Goal: Task Accomplishment & Management: Manage account settings

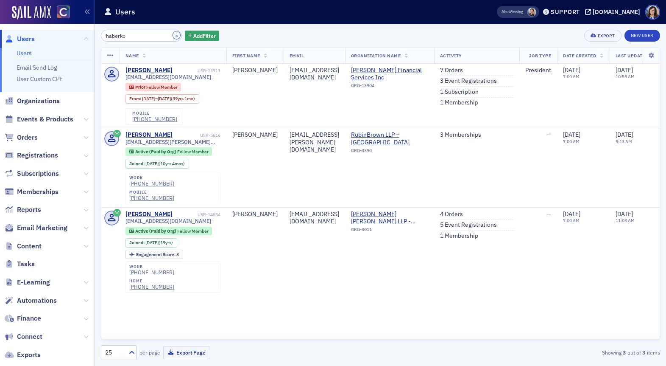
click at [173, 36] on button "×" at bounding box center [177, 35] width 8 height 8
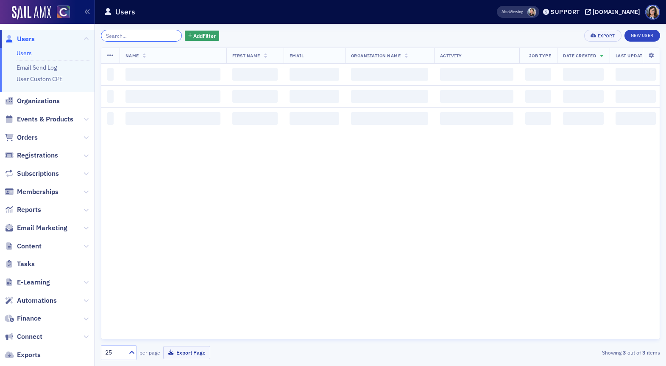
click at [154, 36] on input "search" at bounding box center [141, 36] width 81 height 12
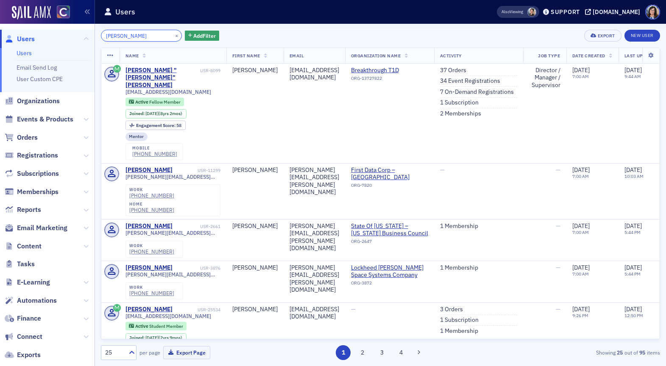
type input "Kimberly Zingale"
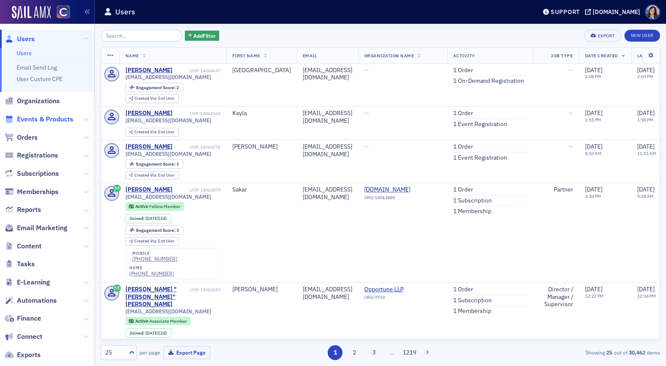
click at [36, 118] on span "Events & Products" at bounding box center [45, 119] width 56 height 9
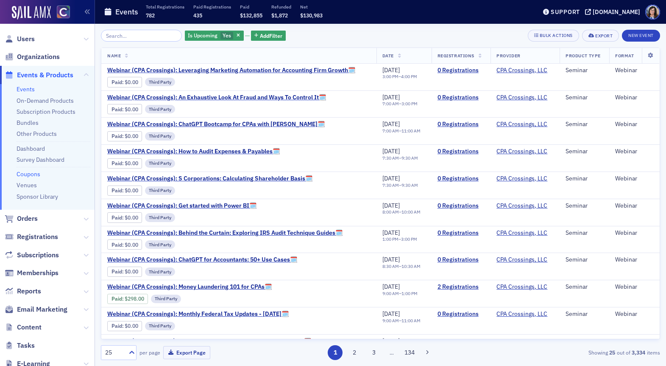
click at [26, 173] on link "Coupons" at bounding box center [29, 174] width 24 height 8
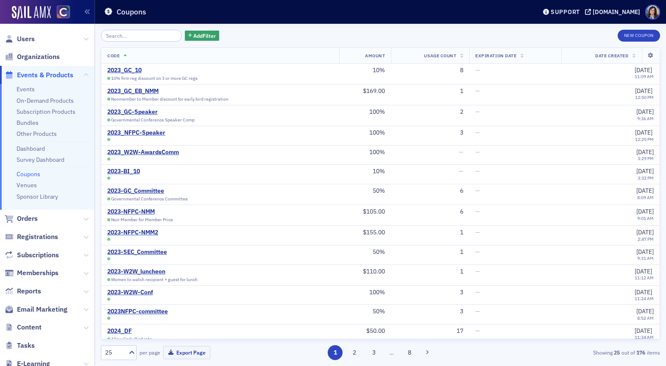
click at [143, 38] on input "search" at bounding box center [141, 36] width 81 height 12
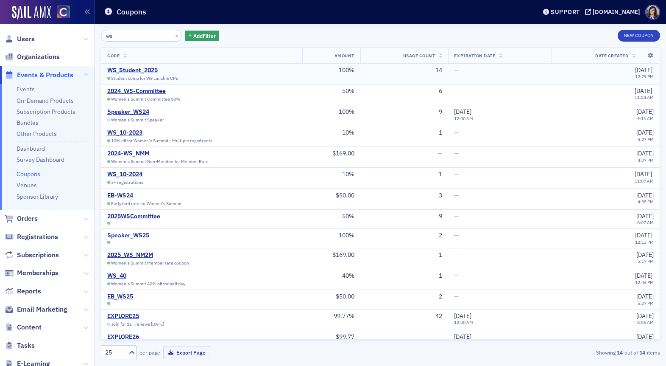
type input "ws"
click at [129, 70] on div "WS_Student_2025" at bounding box center [147, 71] width 81 height 8
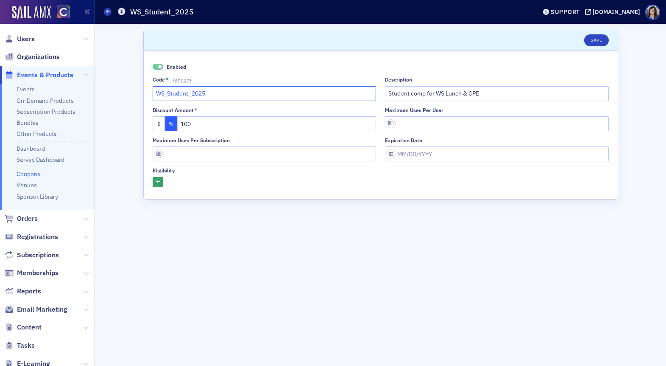
drag, startPoint x: 217, startPoint y: 93, endPoint x: 154, endPoint y: 92, distance: 63.2
click at [154, 92] on input "WS_Student_2025" at bounding box center [265, 93] width 224 height 15
click at [42, 78] on span "Events & Products" at bounding box center [45, 74] width 56 height 9
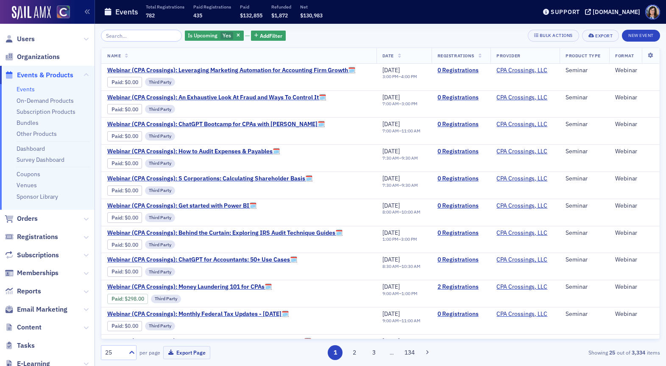
click at [126, 37] on input "search" at bounding box center [141, 36] width 81 height 12
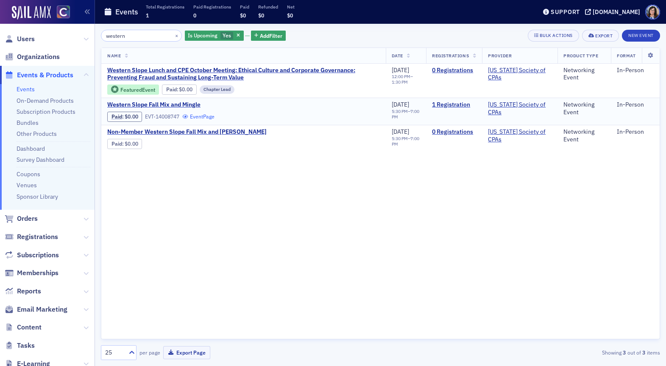
type input "western"
click at [211, 117] on link "Event Page" at bounding box center [198, 116] width 32 height 6
click at [204, 115] on link "Event Page" at bounding box center [198, 116] width 32 height 6
click at [306, 89] on link "Event Page" at bounding box center [291, 89] width 32 height 6
click at [298, 91] on link "Event Page" at bounding box center [291, 89] width 32 height 6
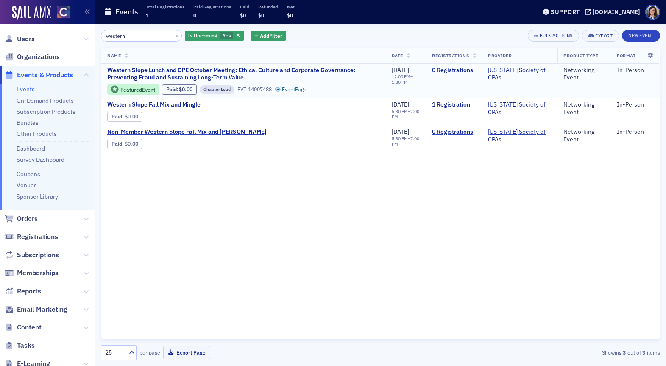
click at [337, 71] on span "Western Slope Lunch and CPE October Meeting: Ethical Culture and Corporate Gove…" at bounding box center [243, 74] width 273 height 15
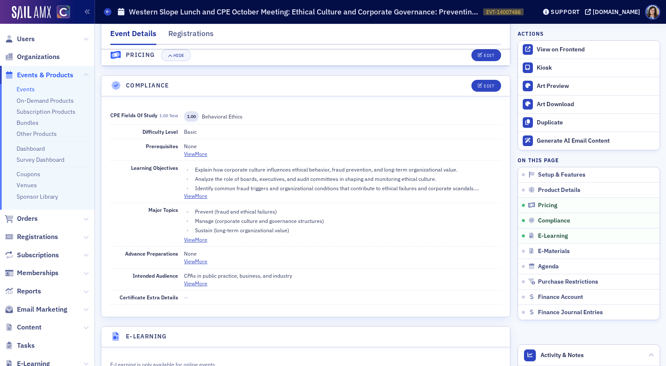
scroll to position [995, 0]
click at [486, 88] on button "Edit" at bounding box center [486, 85] width 29 height 12
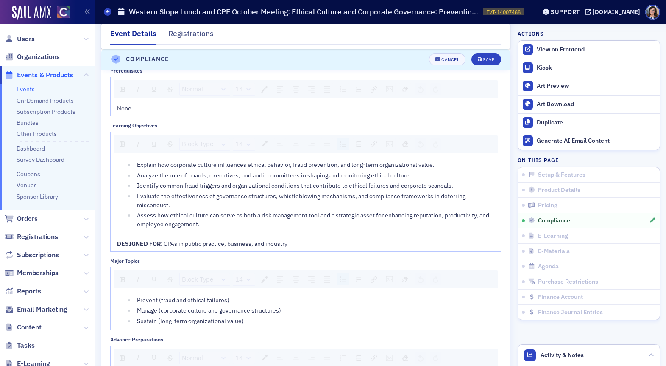
scroll to position [1135, 0]
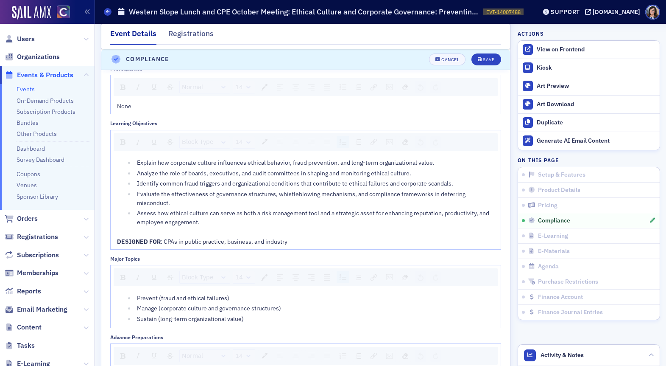
click at [299, 241] on div "DESIGNED FOR : CPAs in public practice, business, and industry" at bounding box center [306, 241] width 378 height 9
click at [290, 242] on span ": CPAs in public practice, business, and industry, CPA's, accounting students, …" at bounding box center [278, 242] width 235 height 8
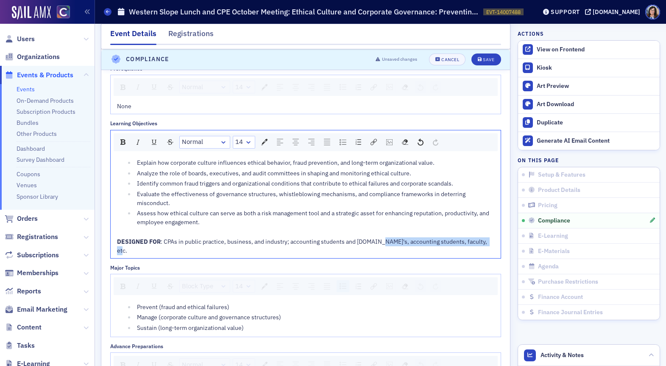
drag, startPoint x: 483, startPoint y: 241, endPoint x: 377, endPoint y: 241, distance: 105.6
click at [376, 242] on div "DESIGNED FOR : CPAs in public practice, business, and industry; accounting stud…" at bounding box center [306, 246] width 378 height 18
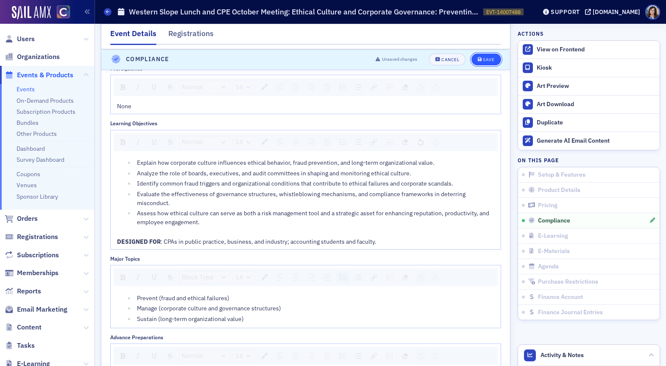
click at [485, 59] on div "Save" at bounding box center [488, 59] width 11 height 5
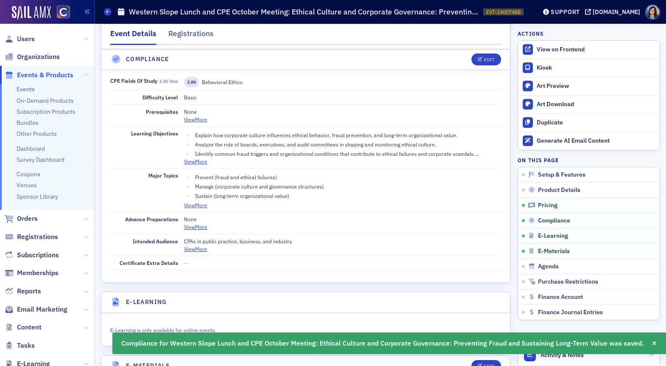
scroll to position [1019, 0]
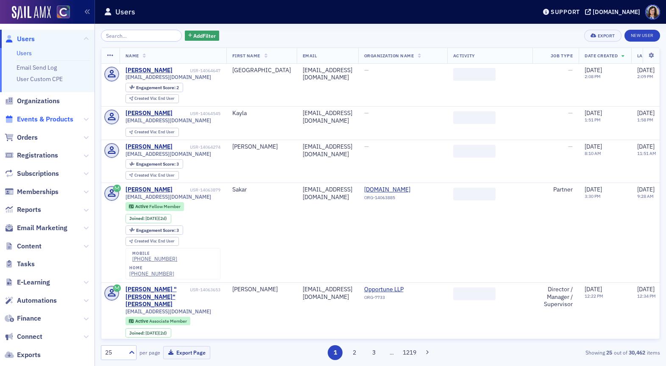
click at [53, 117] on span "Events & Products" at bounding box center [45, 119] width 56 height 9
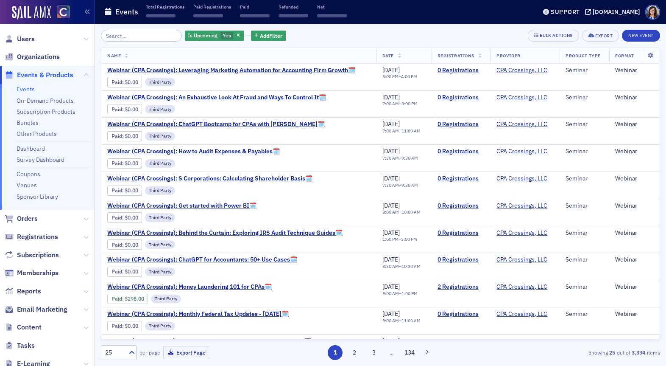
click at [127, 35] on input "search" at bounding box center [141, 36] width 81 height 12
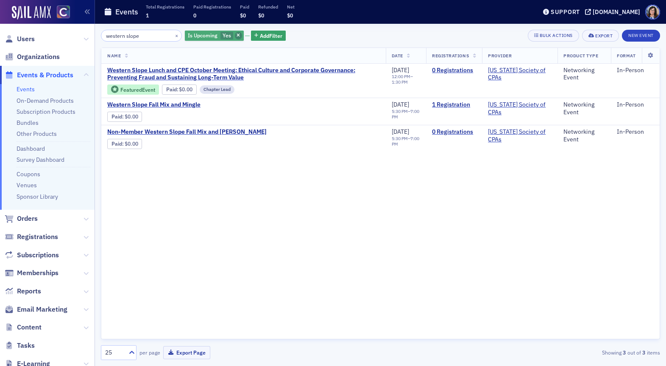
type input "western slope"
click at [237, 37] on icon "button" at bounding box center [238, 36] width 3 height 5
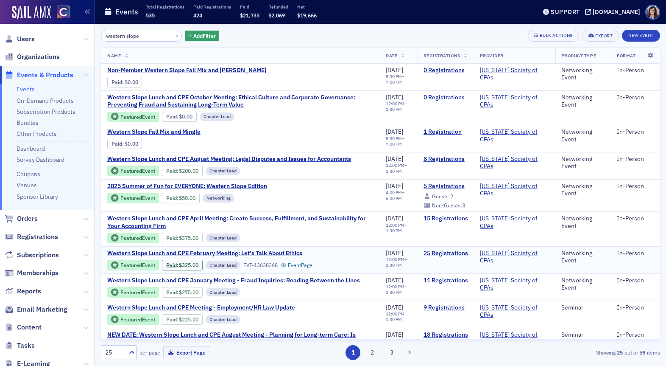
click at [442, 252] on link "25 Registrations" at bounding box center [446, 253] width 45 height 8
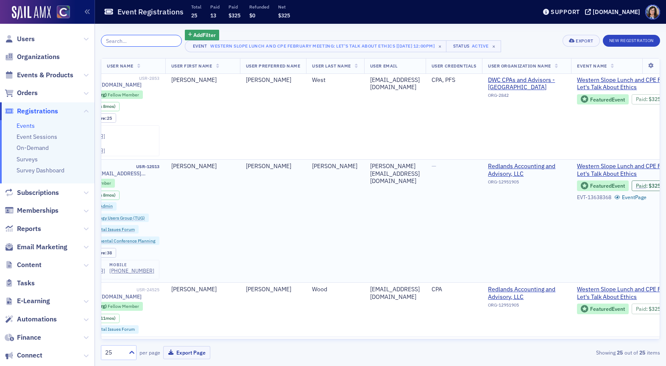
scroll to position [1055, 0]
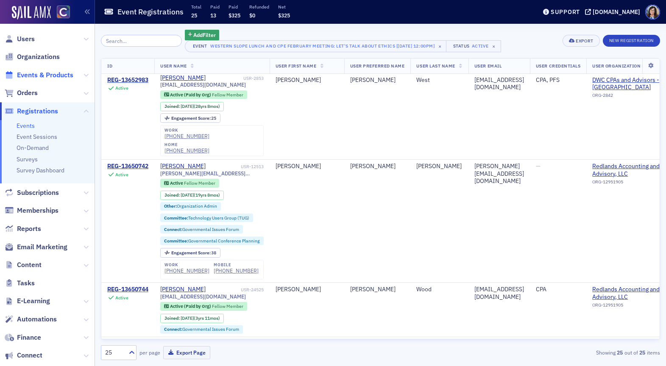
click at [47, 73] on span "Events & Products" at bounding box center [45, 74] width 56 height 9
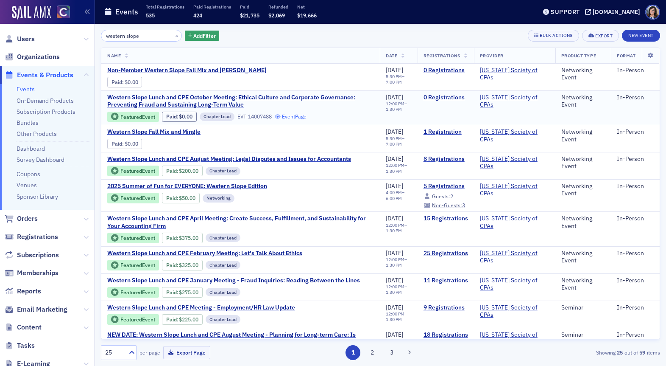
click at [299, 117] on link "Event Page" at bounding box center [291, 116] width 32 height 6
click at [36, 326] on span "Content" at bounding box center [29, 326] width 25 height 9
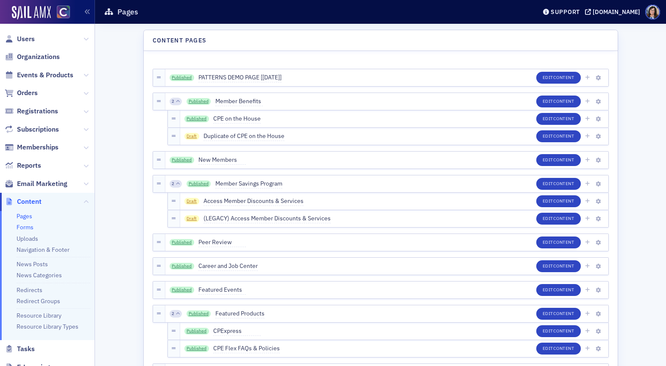
click at [27, 226] on link "Forms" at bounding box center [25, 227] width 17 height 8
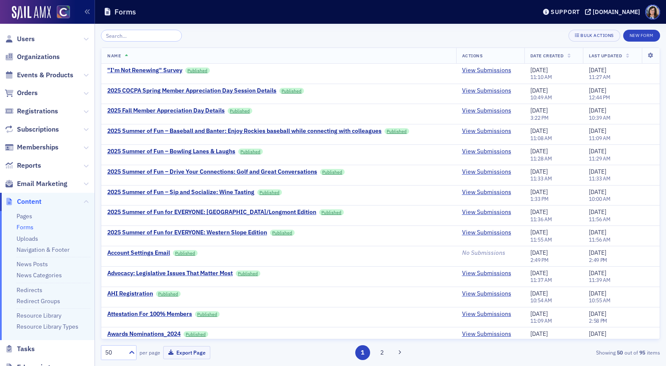
click at [146, 35] on input "search" at bounding box center [141, 36] width 81 height 12
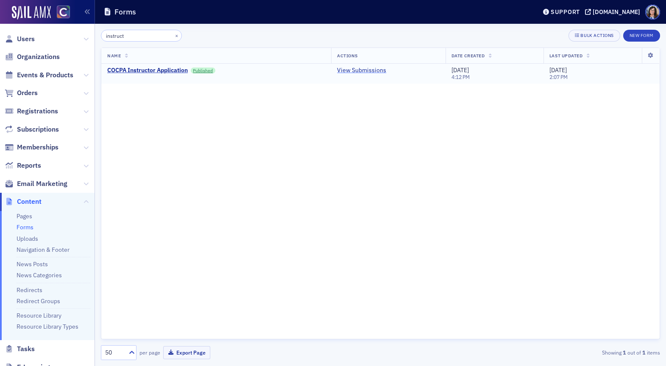
type input "instruct"
click at [351, 71] on link "View Submissions" at bounding box center [361, 71] width 49 height 8
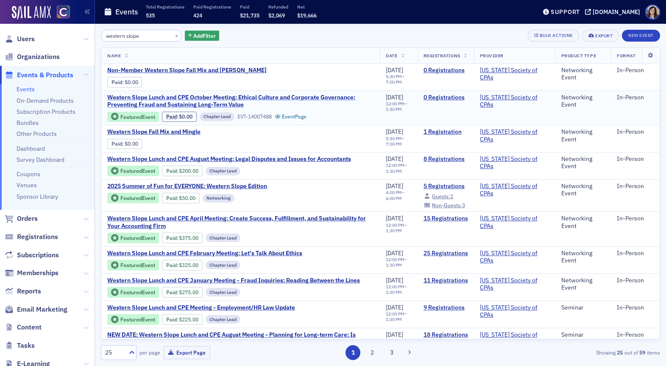
click at [250, 96] on span "Western Slope Lunch and CPE October Meeting: Ethical Culture and Corporate Gove…" at bounding box center [240, 101] width 267 height 15
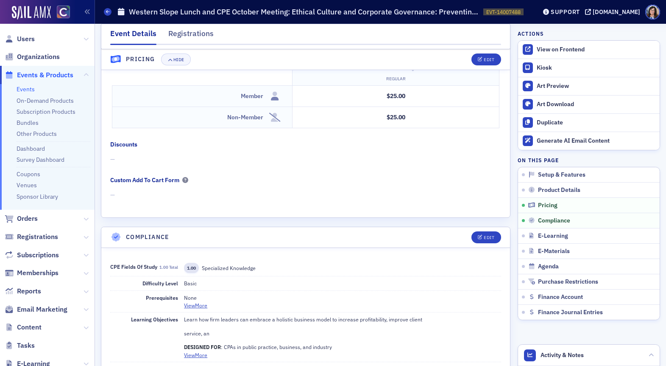
scroll to position [845, 0]
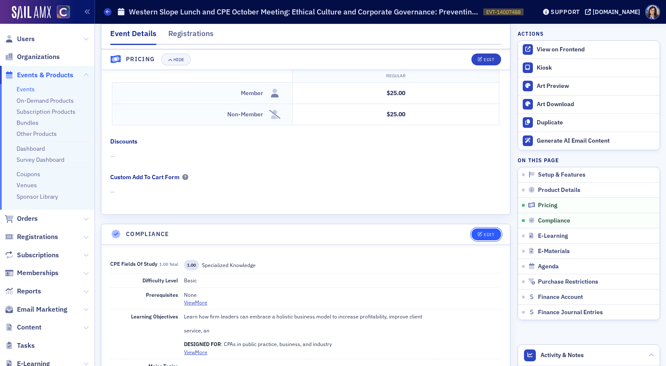
click at [483, 234] on span "Edit" at bounding box center [486, 234] width 17 height 5
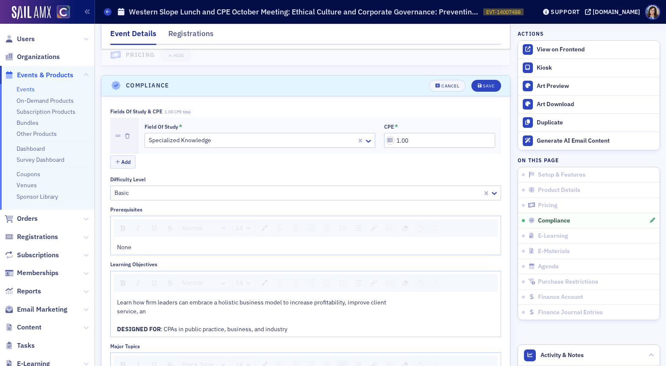
scroll to position [1019, 0]
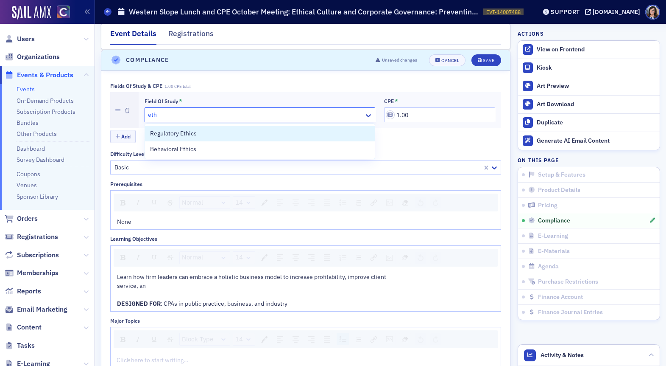
type input "ethi"
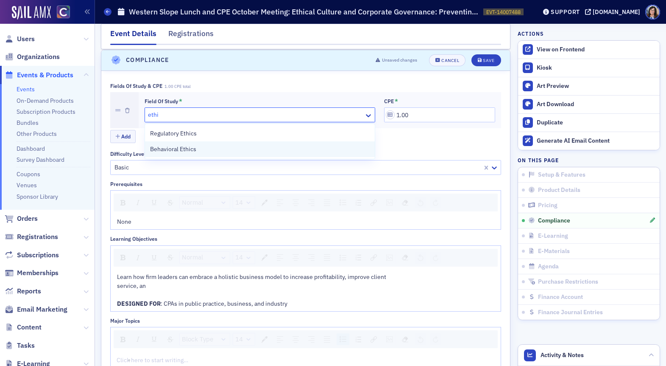
click at [290, 154] on div "Behavioral Ethics" at bounding box center [260, 149] width 230 height 16
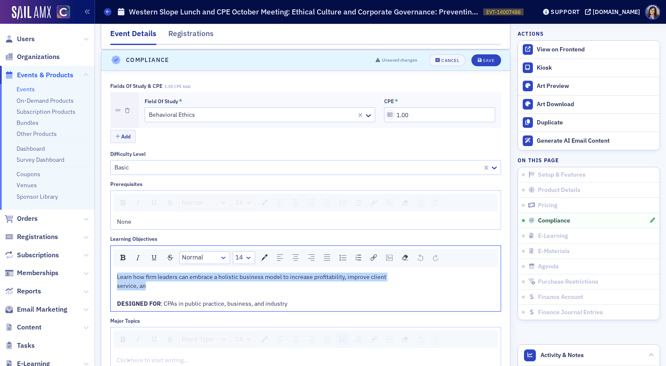
drag, startPoint x: 165, startPoint y: 288, endPoint x: 115, endPoint y: 273, distance: 52.6
click at [115, 273] on div "Learn how firm leaders can embrace a holistic business model to increase profit…" at bounding box center [306, 290] width 390 height 42
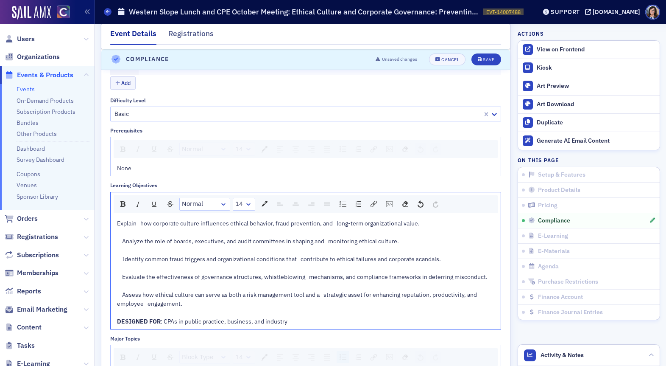
scroll to position [1071, 0]
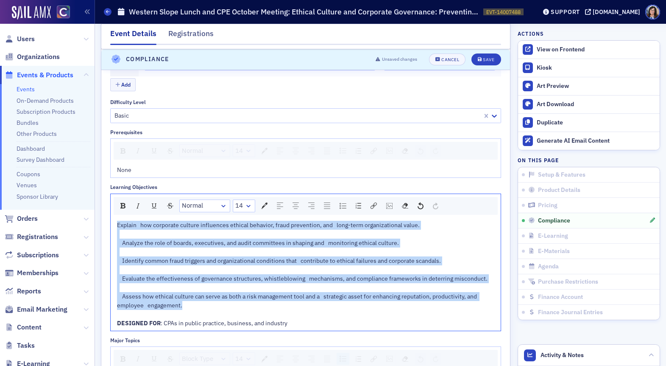
drag, startPoint x: 195, startPoint y: 305, endPoint x: 114, endPoint y: 218, distance: 118.2
click at [114, 218] on div "Explain how corporate culture influences ethical behavior, fraud prevention, an…" at bounding box center [306, 274] width 390 height 113
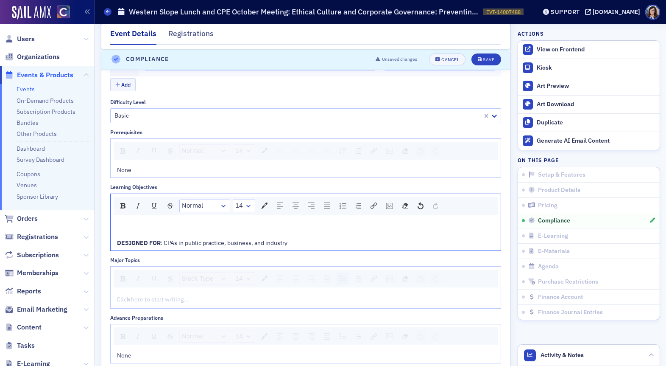
click at [141, 224] on div "rdw-editor" at bounding box center [306, 225] width 378 height 9
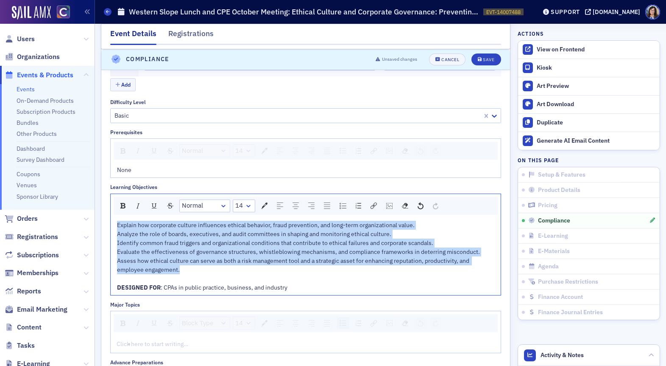
drag, startPoint x: 118, startPoint y: 225, endPoint x: 180, endPoint y: 267, distance: 75.4
click at [180, 267] on div "Explain how corporate culture influences ethical behavior, fraud prevention, an…" at bounding box center [306, 256] width 378 height 71
click at [342, 209] on div "rdw-list-control" at bounding box center [343, 206] width 13 height 12
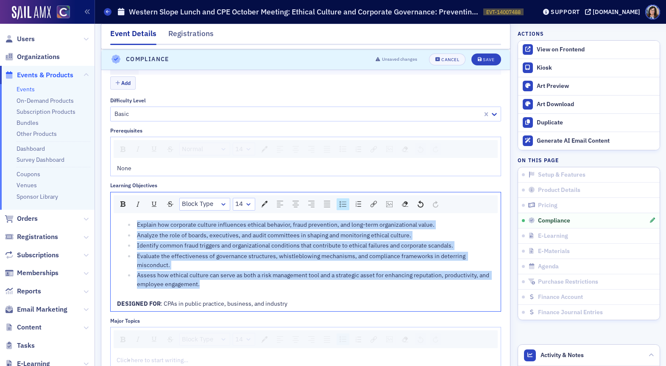
click at [262, 262] on div "Evaluate the effectiveness of governance structures, whistleblowing mechanisms,…" at bounding box center [316, 261] width 358 height 18
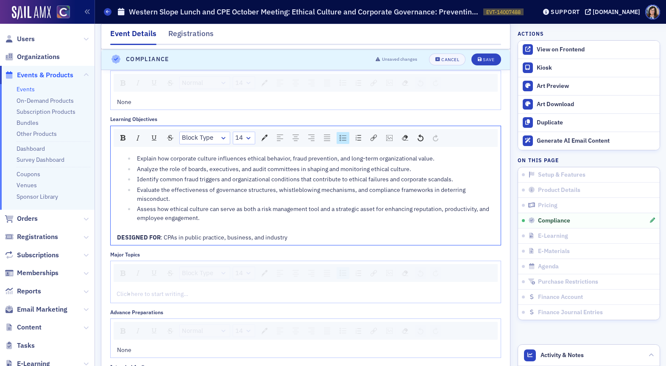
scroll to position [1146, 0]
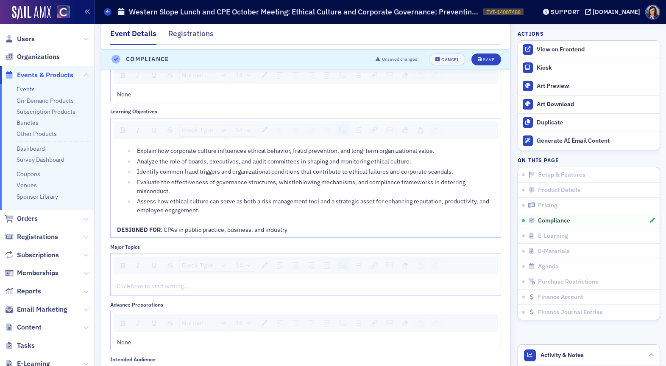
click at [124, 280] on div "Click here to start writing…" at bounding box center [306, 286] width 390 height 18
click at [127, 284] on ul "rdw-editor" at bounding box center [306, 286] width 378 height 9
click at [157, 291] on div "Click here to start writing…" at bounding box center [306, 286] width 390 height 18
click at [171, 285] on div "rdw-editor" at bounding box center [316, 286] width 358 height 9
drag, startPoint x: 171, startPoint y: 285, endPoint x: 191, endPoint y: 285, distance: 19.9
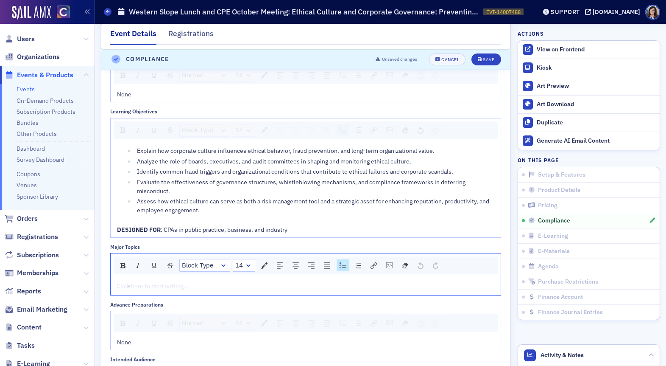
click at [177, 285] on div "rdw-editor" at bounding box center [316, 286] width 358 height 9
click at [190, 285] on div "rdw-editor" at bounding box center [316, 286] width 358 height 9
click at [118, 285] on ul "rdw-editor" at bounding box center [306, 286] width 378 height 9
click at [115, 282] on div "Click here to start writing…" at bounding box center [306, 286] width 390 height 18
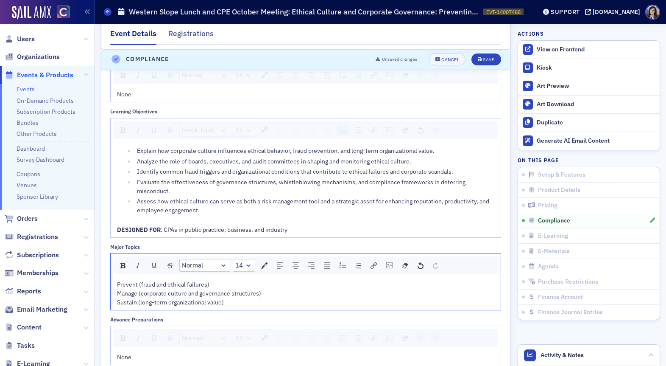
scroll to position [1145, 0]
click at [344, 267] on img "rdw-list-control" at bounding box center [343, 267] width 7 height 6
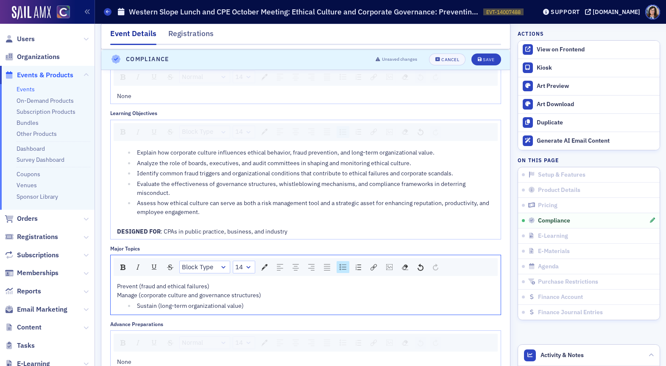
click at [137, 307] on span "Sustain (long-term organizational value)" at bounding box center [190, 306] width 107 height 8
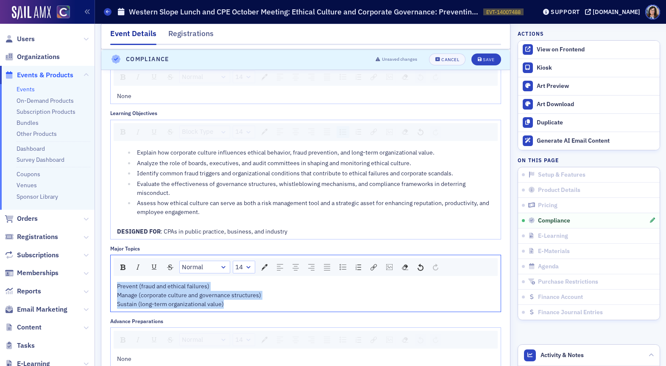
drag, startPoint x: 117, startPoint y: 286, endPoint x: 224, endPoint y: 300, distance: 107.4
click at [224, 300] on div "Prevent (fraud and ethical failures) Manage (corporate culture and governance s…" at bounding box center [306, 295] width 378 height 27
click at [346, 266] on img "rdw-list-control" at bounding box center [343, 267] width 7 height 6
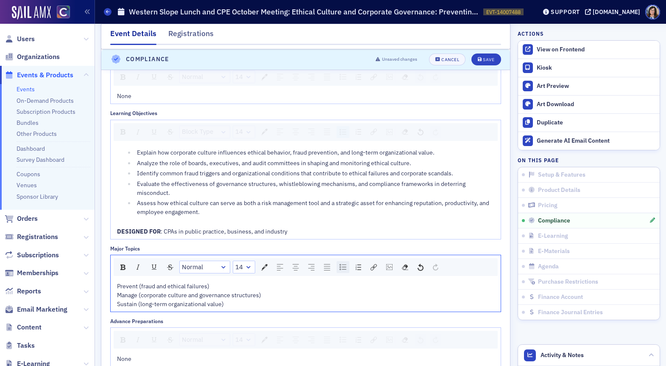
scroll to position [1146, 0]
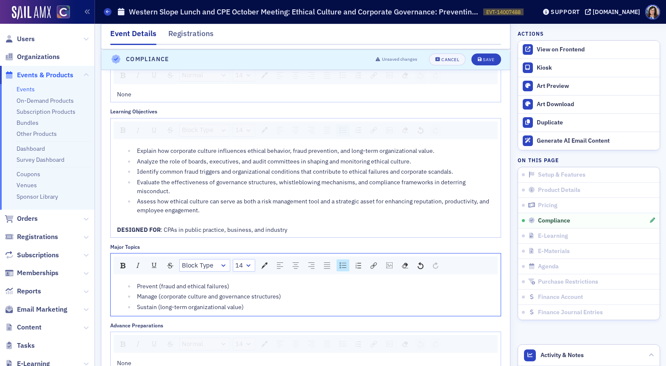
click at [309, 298] on div "Manage (corporate culture and governance structures)" at bounding box center [316, 296] width 358 height 9
click at [488, 60] on div "Save" at bounding box center [488, 59] width 11 height 5
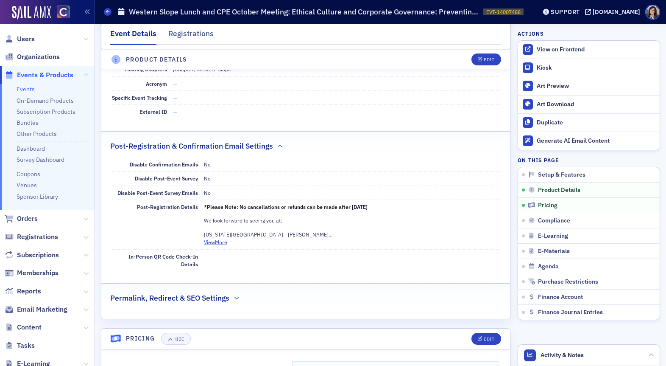
scroll to position [537, 0]
click at [489, 61] on div "Edit" at bounding box center [489, 59] width 11 height 5
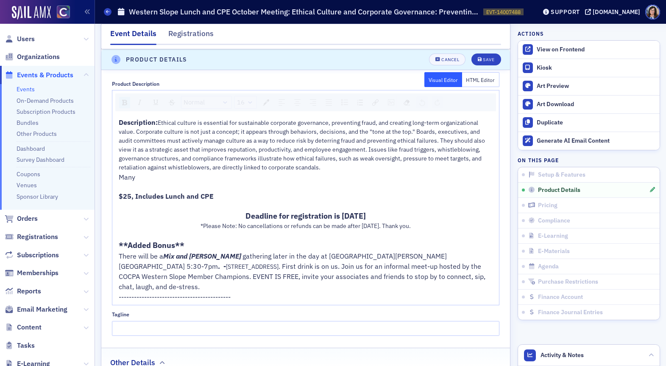
scroll to position [451, 0]
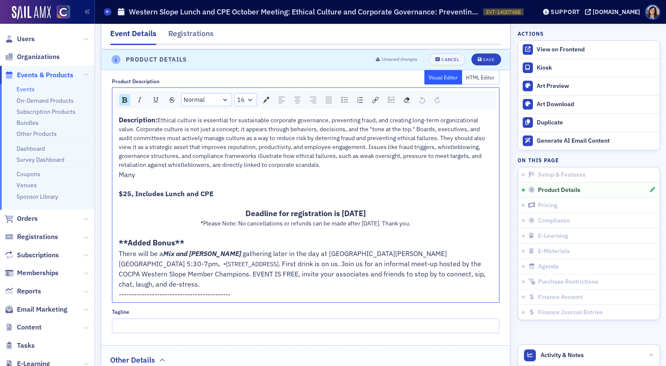
click at [205, 257] on span "Mix and Mingle" at bounding box center [202, 253] width 78 height 8
click at [225, 274] on span ". First drink is on us. Join us for an informal meet-up hosted by the COCPA Wes…" at bounding box center [303, 273] width 369 height 29
click at [251, 273] on span ". First drink is on us. Join us for an informal meet-up hosted by the COCPA Wes…" at bounding box center [303, 273] width 369 height 29
click at [233, 284] on span ". Please REGISTER HERE and Join us for an informal meet-up hosted by the COCPA …" at bounding box center [304, 273] width 371 height 29
drag, startPoint x: 215, startPoint y: 274, endPoint x: 263, endPoint y: 269, distance: 48.1
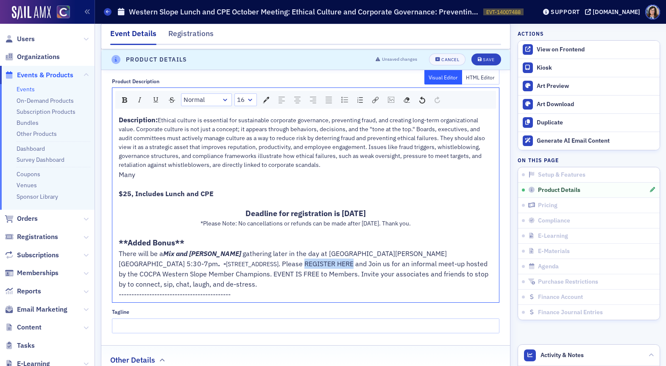
click at [263, 269] on span ". Please REGISTER HERE and Join us for an informal meet-up hosted by the COCPA …" at bounding box center [305, 273] width 372 height 29
click at [271, 271] on span ". Please REGISTER HERE and Join us for an informal meet-up hosted by the COCPA …" at bounding box center [305, 273] width 372 height 29
click at [266, 273] on span ". Please REGISTER HERE and Join us for an informal meet-up hosted by the COCPA …" at bounding box center [305, 273] width 372 height 29
click at [214, 274] on span ". Please REGISTER HERE for this event, and Join us for an informal meet-up host…" at bounding box center [307, 273] width 376 height 29
click at [339, 284] on span ". Please also REGISTER HERE for this event, and Join us for an informal meet-up…" at bounding box center [296, 273] width 355 height 29
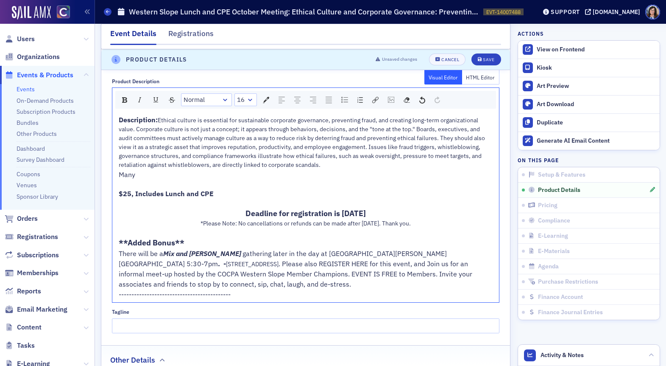
click at [252, 284] on span ". Please also REGISTER HERE for this event, and Join us for an informal meet-up…" at bounding box center [296, 273] width 355 height 29
click at [344, 283] on span ". Please also REGISTER HERE for this event, and Join us for an informal meet-up…" at bounding box center [294, 273] width 351 height 29
drag, startPoint x: 228, startPoint y: 272, endPoint x: 280, endPoint y: 272, distance: 51.7
click at [280, 272] on span ". Please also REGISTER HERE for this event, and Join us for an informal meet-up…" at bounding box center [298, 273] width 359 height 29
click at [375, 102] on img "rdw-link-control" at bounding box center [375, 100] width 6 height 6
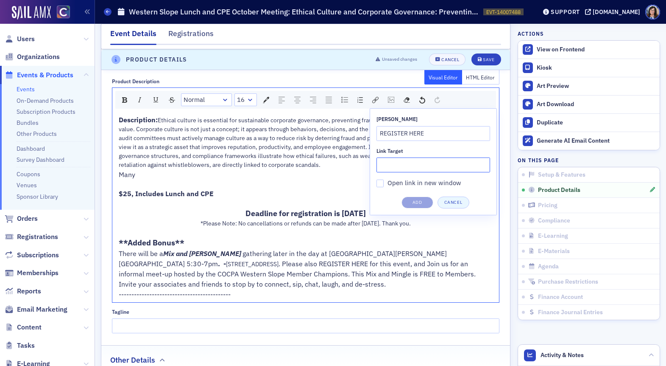
click at [403, 162] on input "Link Target" at bounding box center [434, 164] width 114 height 15
paste input "https://cocpa.org/catalog/events/14008747-western-slope-fall-mix-and-mingle-202…"
type input "https://cocpa.org/catalog/events/14008747-western-slope-fall-mix-and-mingle-202…"
click at [416, 204] on button "Add" at bounding box center [418, 202] width 32 height 12
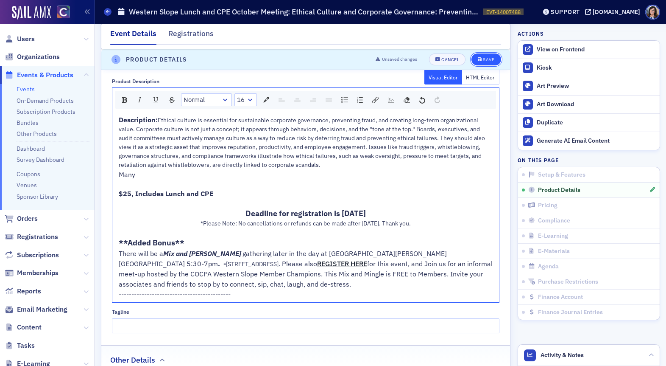
click at [489, 60] on div "Save" at bounding box center [488, 59] width 11 height 5
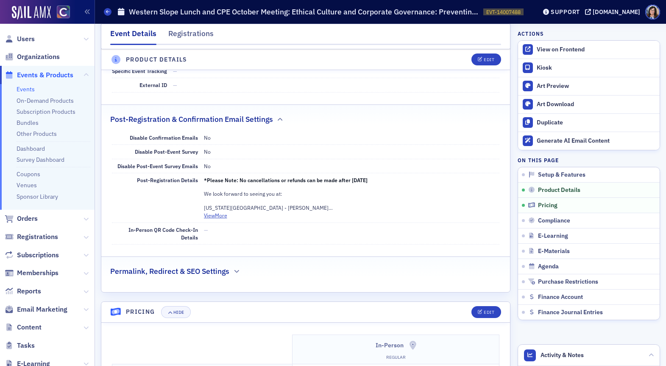
scroll to position [567, 0]
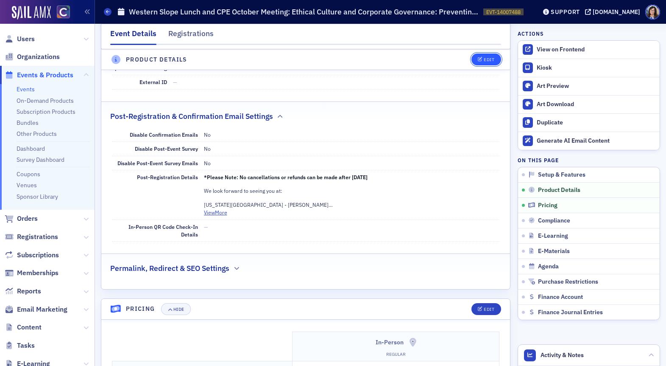
click at [492, 59] on div "Edit" at bounding box center [489, 59] width 11 height 5
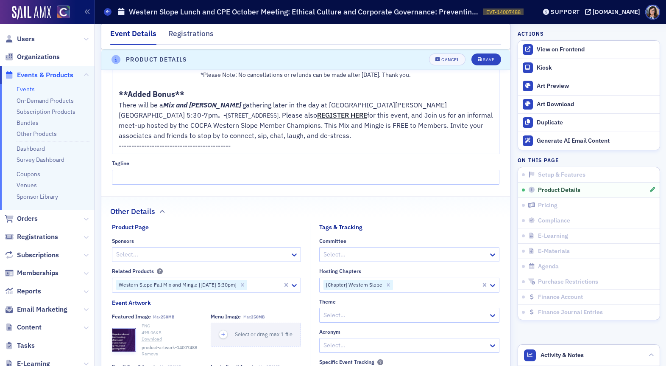
scroll to position [601, 0]
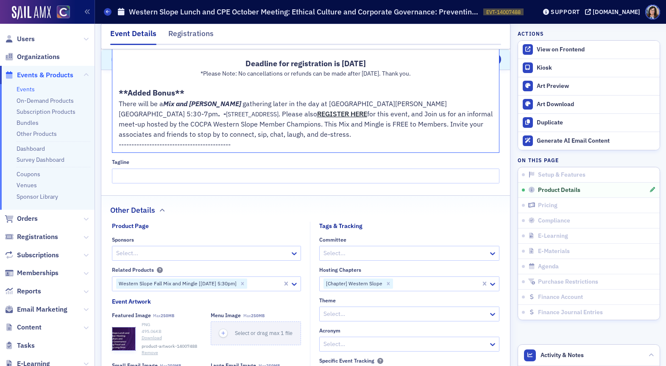
click at [150, 108] on span "There will be a" at bounding box center [141, 103] width 45 height 8
click at [317, 118] on span "REGISTER HERE" at bounding box center [342, 113] width 50 height 8
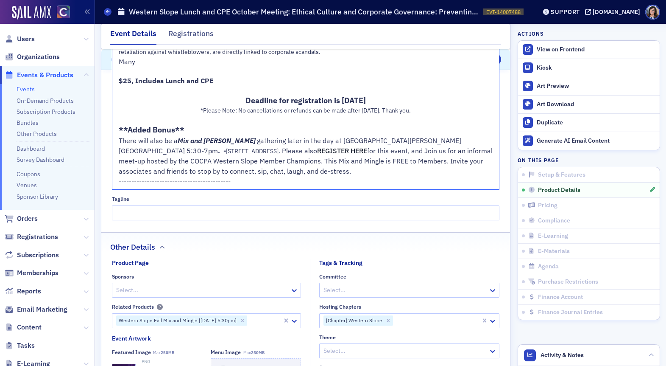
scroll to position [563, 0]
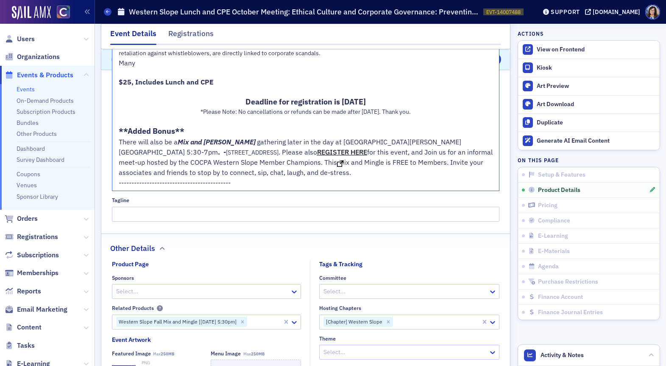
drag, startPoint x: 290, startPoint y: 162, endPoint x: 238, endPoint y: 158, distance: 51.9
click at [317, 156] on span "REGISTER HERE" at bounding box center [342, 152] width 50 height 8
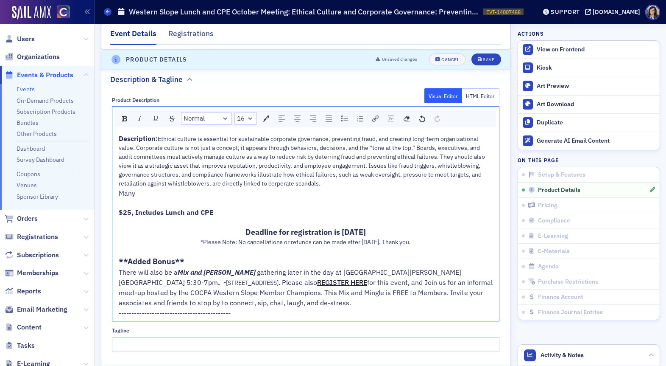
scroll to position [414, 0]
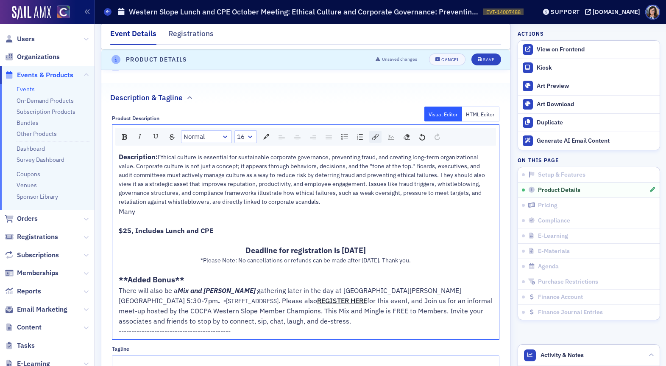
click at [377, 136] on img "rdw-link-control" at bounding box center [375, 137] width 6 height 6
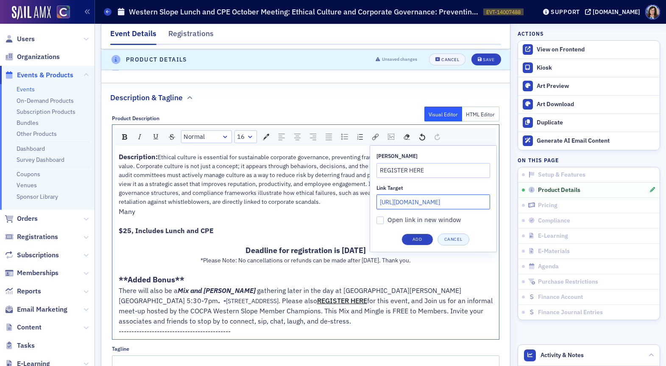
click at [408, 204] on input "https://cocpa.org/catalog/events/14008747-western-slope-fall-mix-and-mingle-202…" at bounding box center [434, 201] width 114 height 15
click at [384, 201] on input "Link Target" at bounding box center [434, 201] width 114 height 15
paste input "https://cocpa.org/catalog/events/14008747-western-slope-fall-mix-and-mingle-202…"
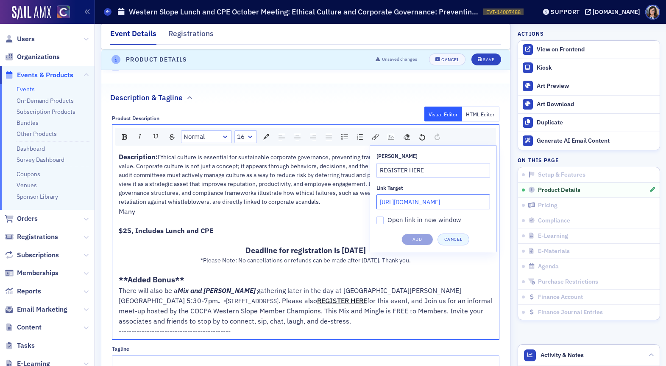
scroll to position [0, 143]
type input "https://cocpa.org/catalog/events/14008747-western-slope-fall-mix-and-mingle-202…"
click at [381, 219] on input "Open link in new window" at bounding box center [381, 220] width 8 height 8
checkbox input "true"
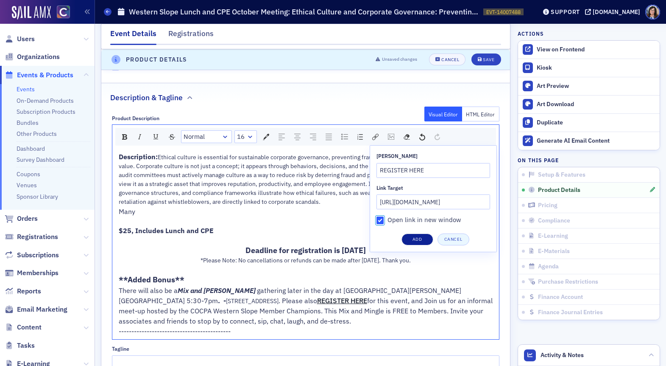
click at [423, 238] on button "Add" at bounding box center [418, 239] width 32 height 12
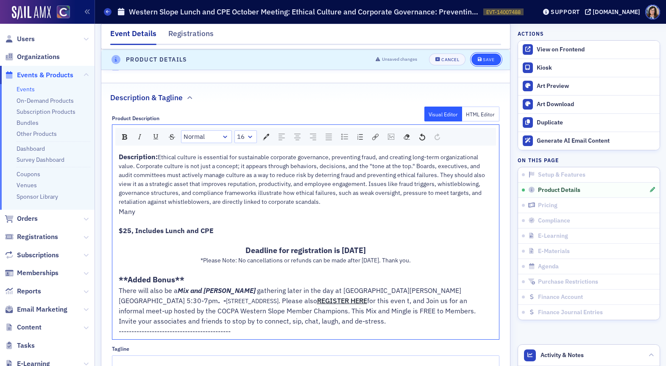
click at [487, 61] on div "Save" at bounding box center [488, 59] width 11 height 5
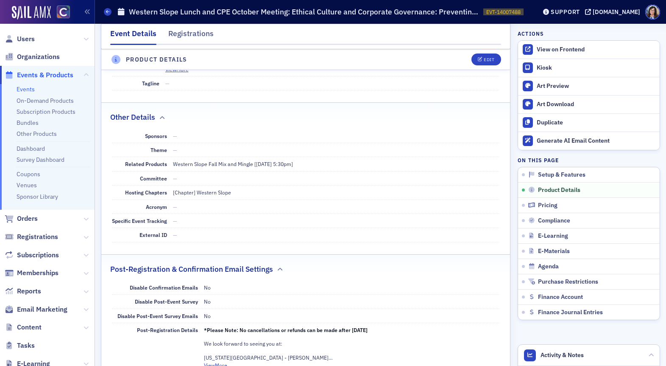
scroll to position [216, 0]
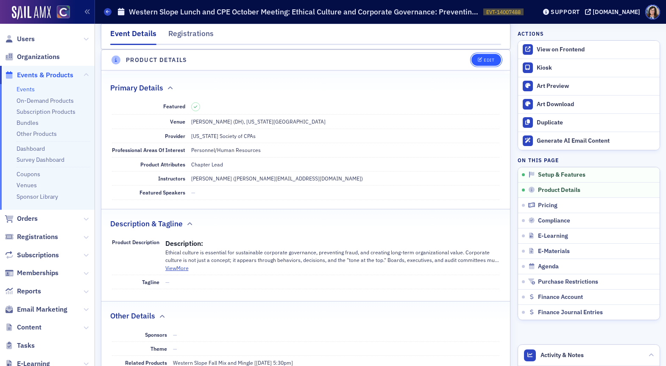
click at [489, 61] on div "Edit" at bounding box center [489, 60] width 11 height 5
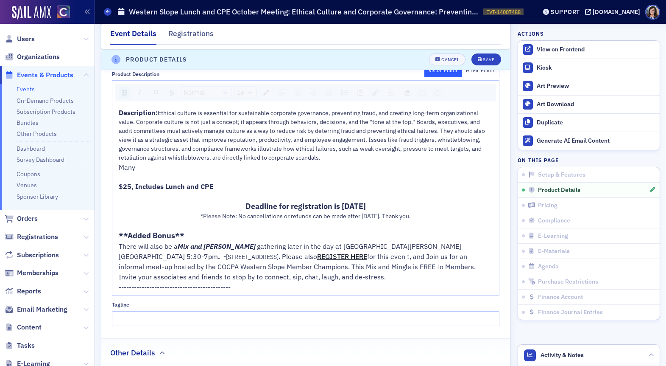
scroll to position [459, 0]
click at [317, 260] on span "REGISTER HERE" at bounding box center [342, 256] width 50 height 8
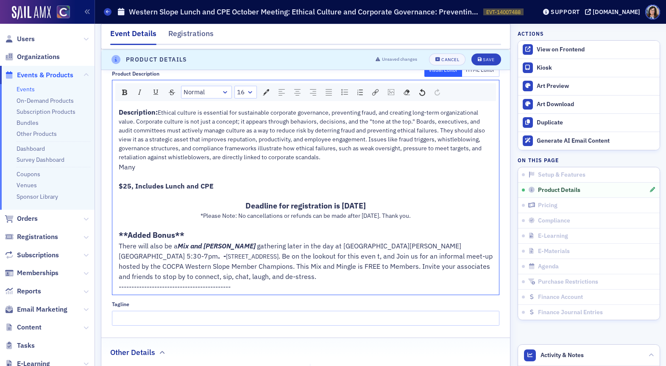
scroll to position [456, 0]
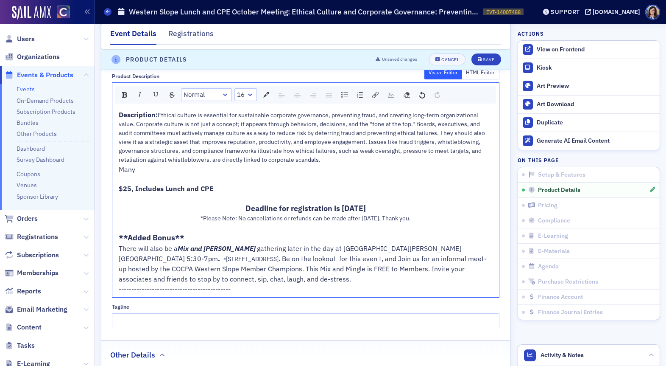
click at [297, 269] on span ". Be on the lookout for this even t, and Join us for an informal meet-up hosted…" at bounding box center [303, 268] width 368 height 29
click at [256, 270] on span ". Be on the lookout for this event, and Join us for an informal meet-up hosted …" at bounding box center [307, 268] width 376 height 29
click at [346, 268] on span ". Be on the lookout to register for this event, and Join us for an informal mee…" at bounding box center [298, 268] width 359 height 29
click at [347, 268] on span ". Be on the lookout to register for this event, and Join us for an informal mee…" at bounding box center [298, 268] width 359 height 29
click at [487, 59] on div "Save" at bounding box center [488, 59] width 11 height 5
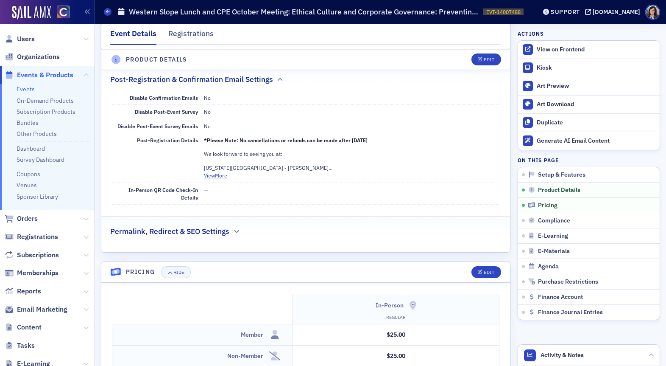
scroll to position [601, 0]
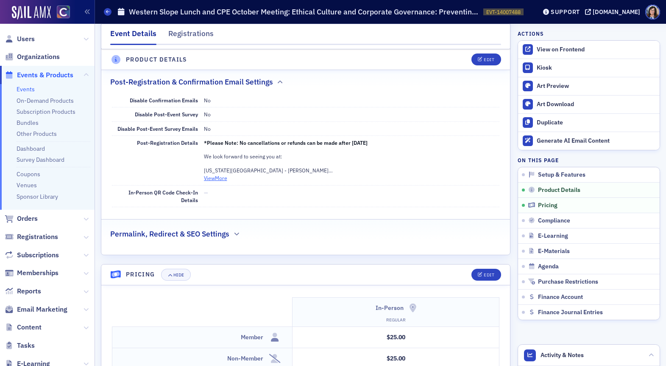
click at [222, 177] on button "View More" at bounding box center [215, 178] width 23 height 8
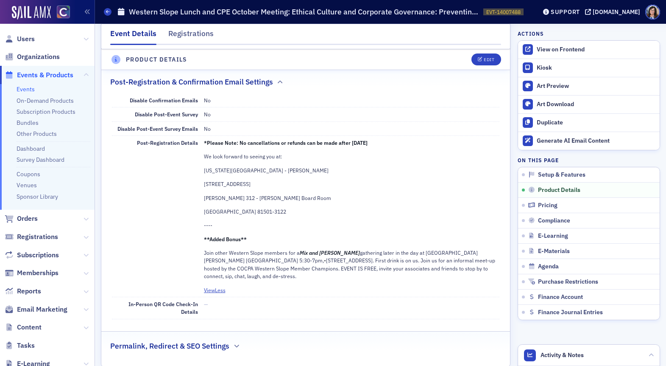
click at [361, 261] on p "Join other Western Slope members for a Mix and Mingle gathering later in the da…" at bounding box center [352, 264] width 296 height 31
click at [324, 268] on p "Join other Western Slope members for a Mix and Mingle gathering later in the da…" at bounding box center [352, 264] width 296 height 31
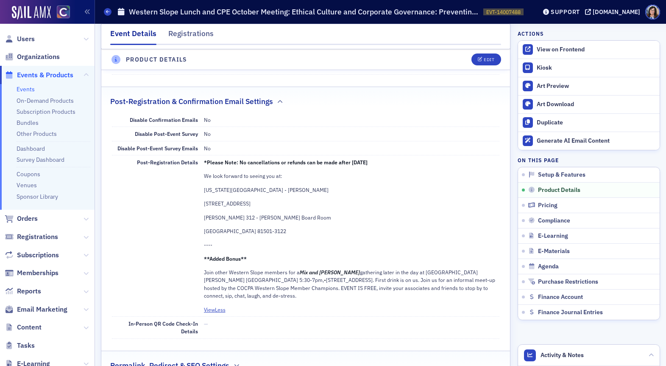
scroll to position [579, 0]
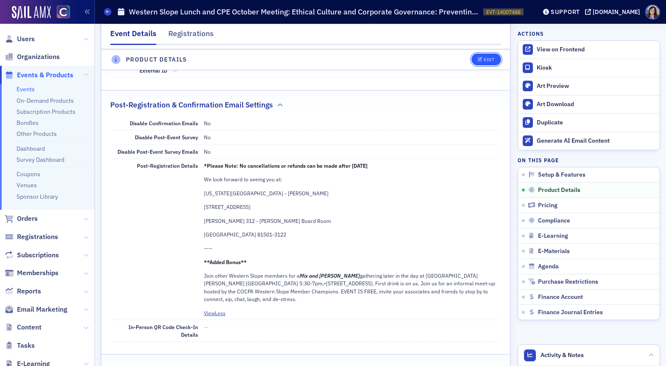
click at [491, 57] on div "Edit" at bounding box center [489, 59] width 11 height 5
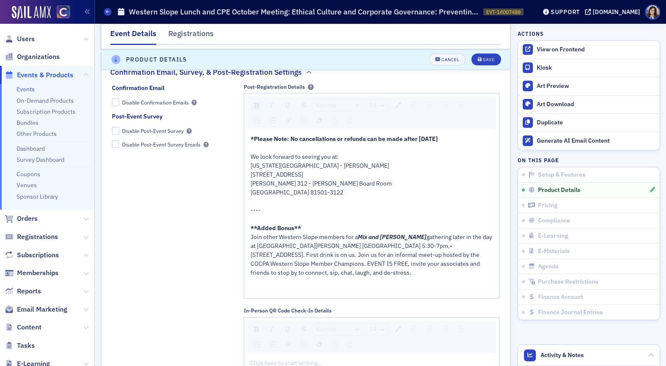
scroll to position [974, 0]
click at [348, 272] on span "546 Main St, Grand Junction, CO 81501. First drink is on us. Join us for an inf…" at bounding box center [366, 262] width 231 height 25
click at [383, 274] on span "546 Main St, Grand Junction, CO 81501. First drink is on us. Join us for an inf…" at bounding box center [366, 262] width 230 height 25
click at [382, 273] on span "546 Main St, Grand Junction, CO 81501. First drink is on us. Join us for an inf…" at bounding box center [366, 262] width 230 height 25
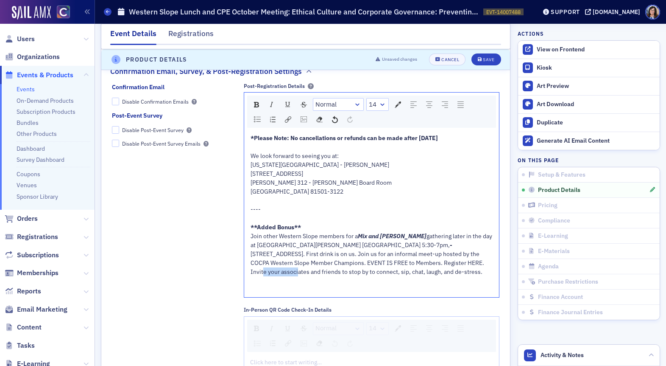
drag, startPoint x: 384, startPoint y: 272, endPoint x: 422, endPoint y: 270, distance: 38.7
click at [422, 270] on span "546 Main St, Grand Junction, CO 81501. First drink is on us. Join us for an inf…" at bounding box center [369, 262] width 236 height 25
click at [285, 123] on img "rdw-link-control" at bounding box center [288, 119] width 6 height 6
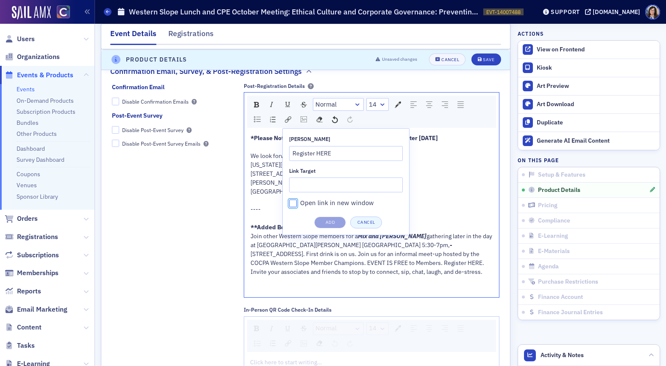
click at [293, 207] on input "Open link in new window" at bounding box center [293, 203] width 8 height 8
checkbox input "true"
click at [330, 192] on input "Link Target" at bounding box center [346, 184] width 114 height 15
paste input "https://cocpa.org/catalog/events/14008747-western-slope-fall-mix-and-mingle-202…"
type input "https://cocpa.org/catalog/events/14008747-western-slope-fall-mix-and-mingle-202…"
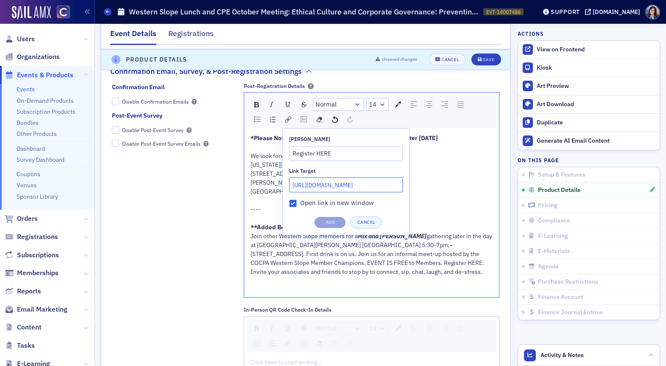
scroll to position [0, 143]
click at [332, 228] on button "Add" at bounding box center [330, 222] width 32 height 12
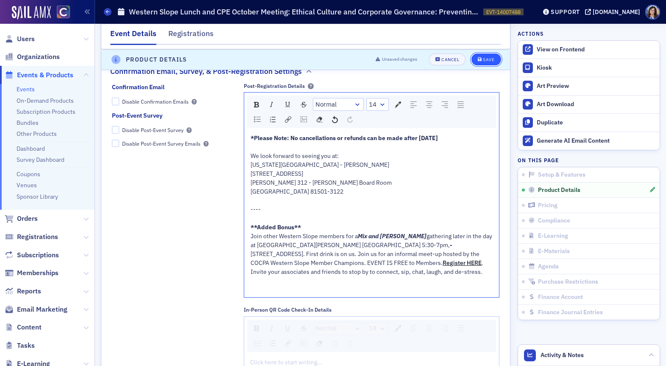
click at [488, 55] on button "Save" at bounding box center [486, 59] width 29 height 12
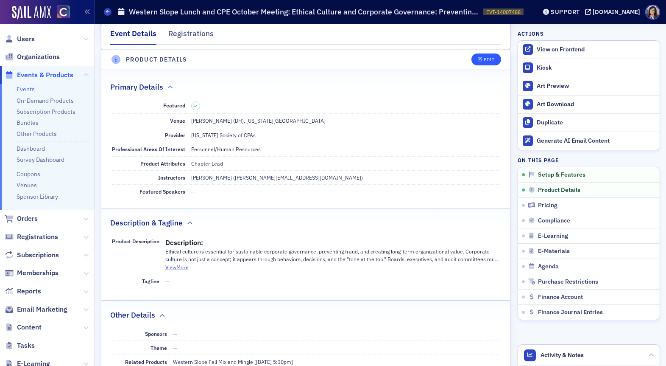
scroll to position [216, 0]
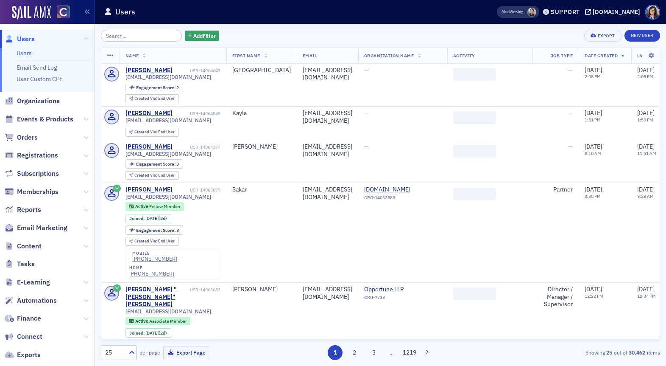
click at [141, 37] on input "search" at bounding box center [141, 36] width 81 height 12
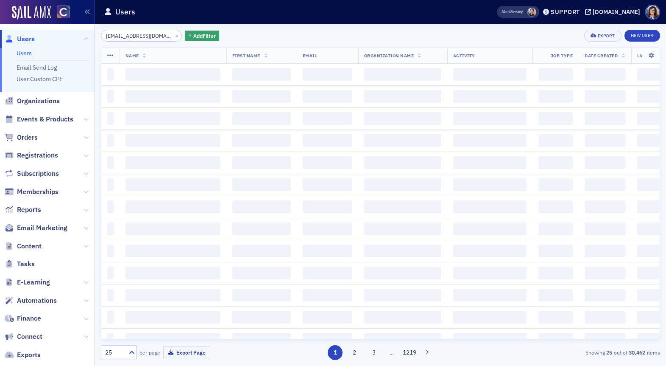
scroll to position [0, 4]
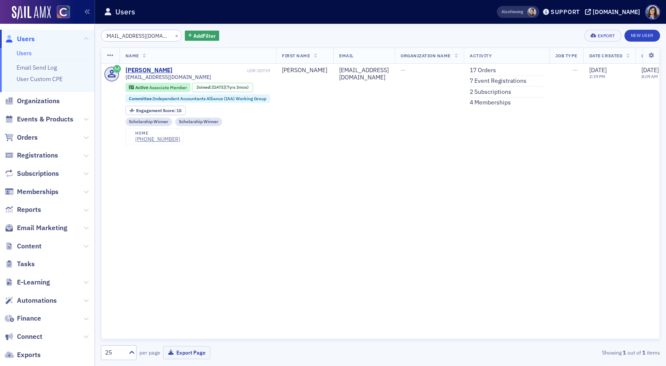
type input "[EMAIL_ADDRESS][DOMAIN_NAME]"
